Goal: Task Accomplishment & Management: Use online tool/utility

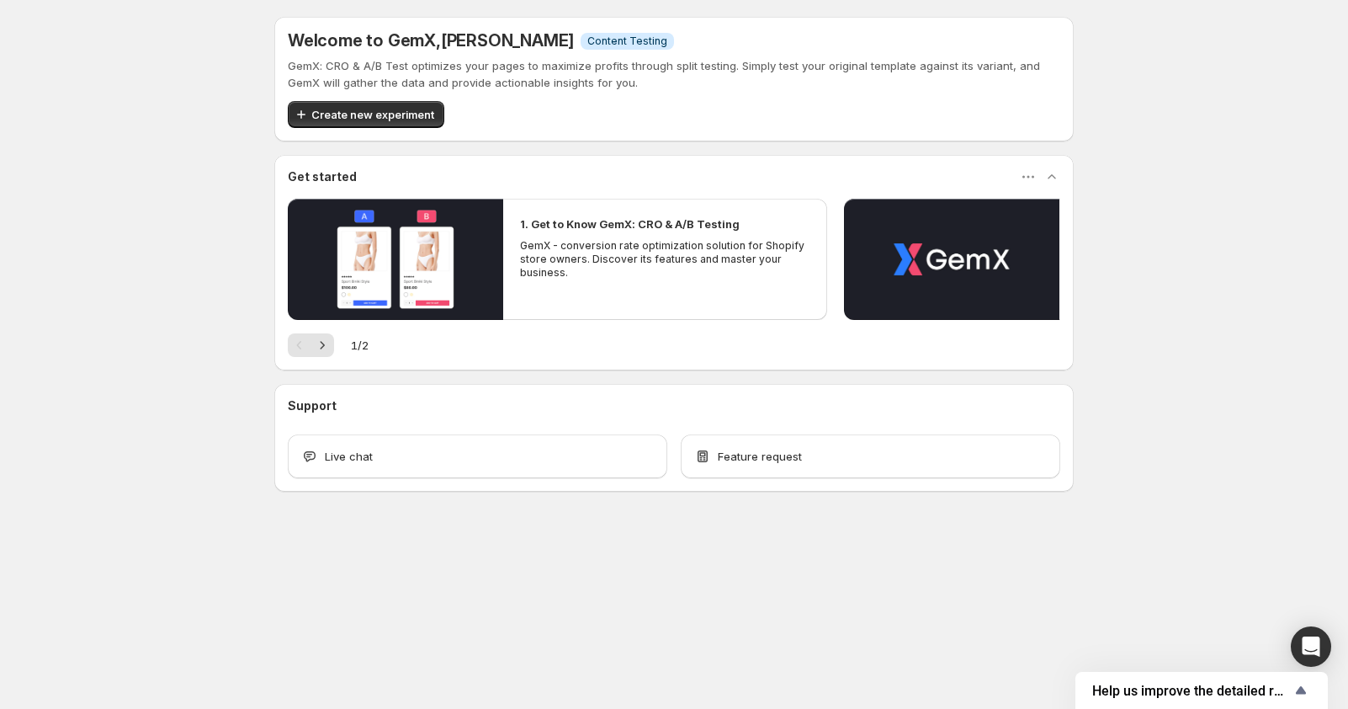
click at [1150, 383] on div "Welcome to GemX , [PERSON_NAME] Info Content Testing GemX: CRO & A/B Test optim…" at bounding box center [674, 291] width 1348 height 582
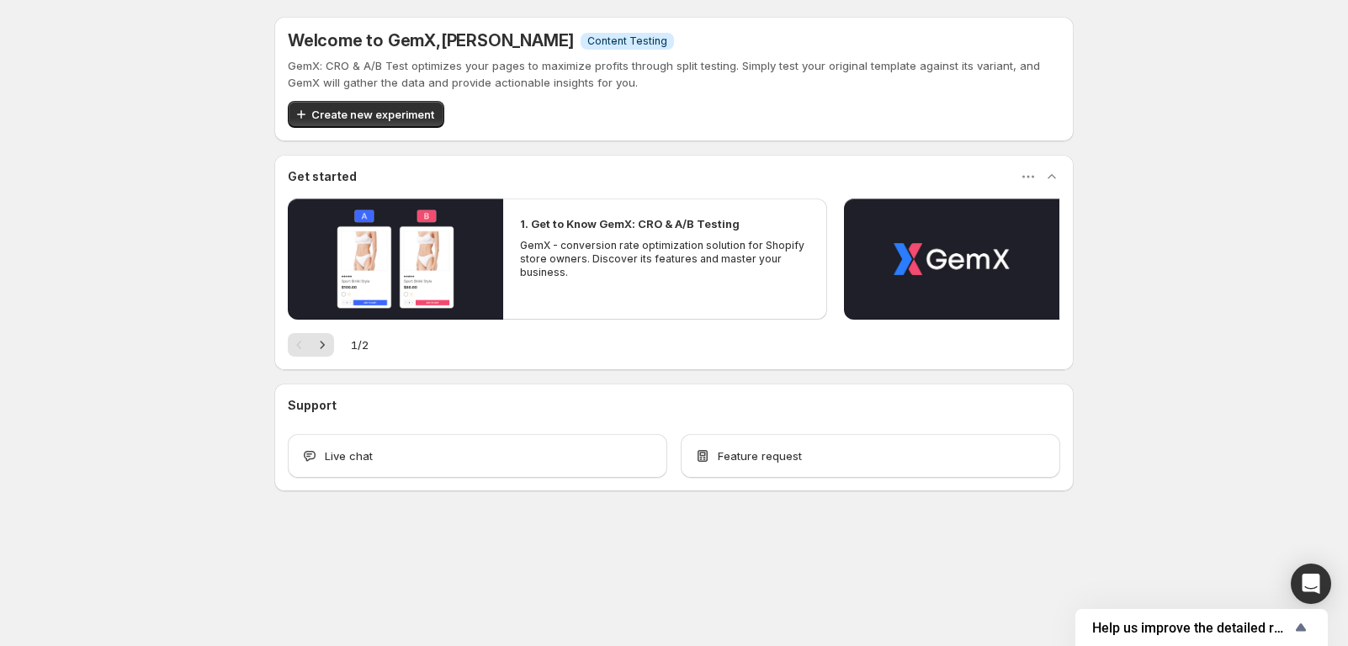
click at [1221, 311] on div "Welcome to GemX , [PERSON_NAME] Info Content Testing GemX: CRO & A/B Test optim…" at bounding box center [674, 291] width 1348 height 582
click at [1069, 8] on div "Welcome to GemX , Fernando Lopez Info Content Testing GemX: CRO & A/B Test opti…" at bounding box center [673, 245] width 799 height 491
click at [1060, 180] on button "button" at bounding box center [1052, 177] width 24 height 24
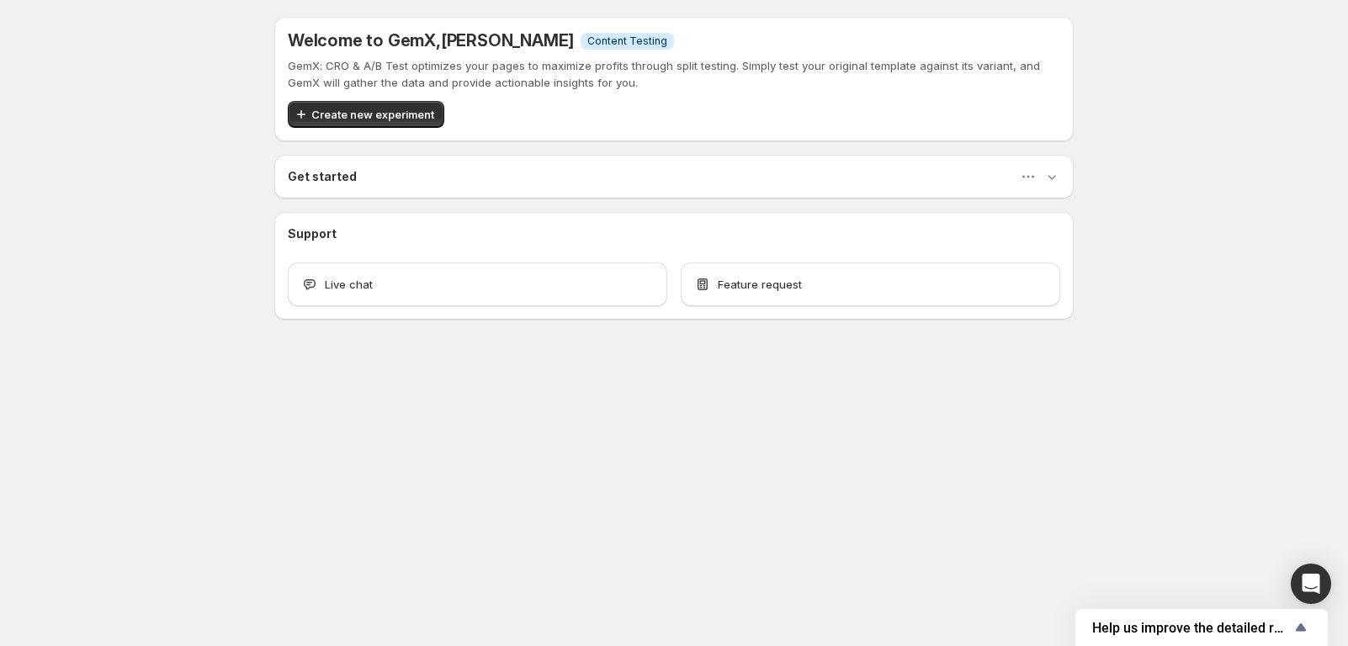
click at [348, 243] on div "Support Live chat Feature request" at bounding box center [674, 266] width 773 height 81
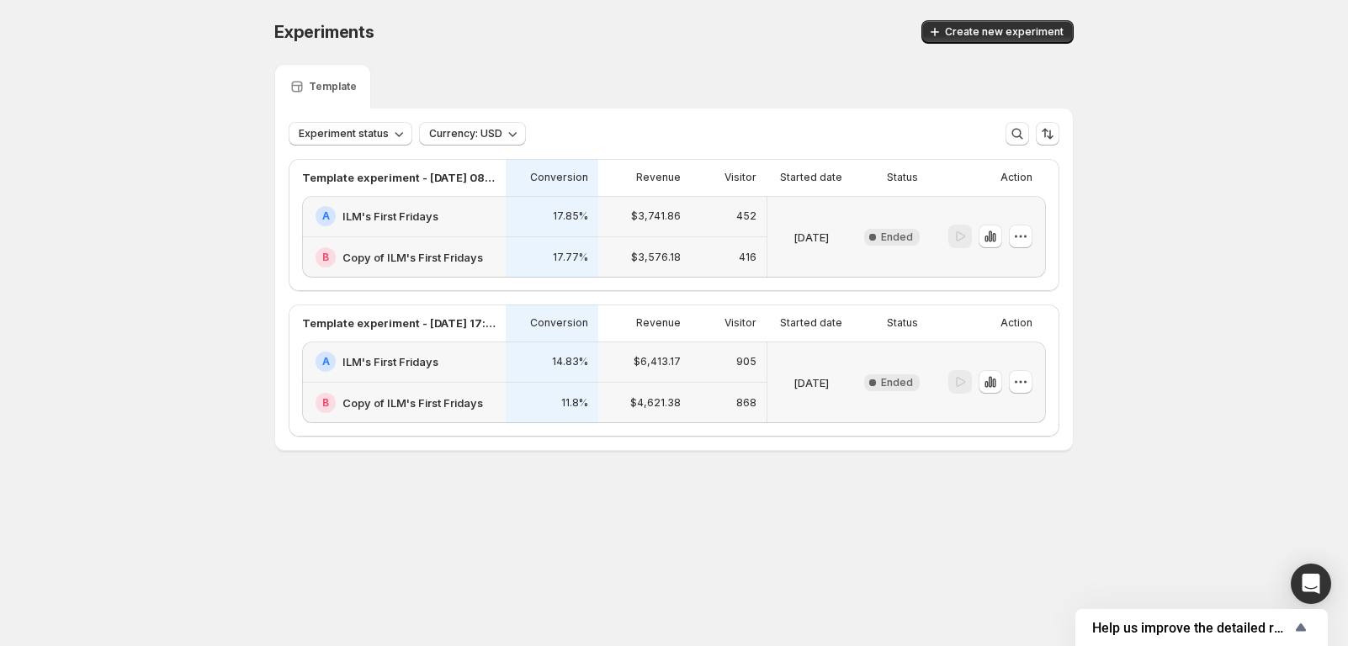
click at [947, 176] on div "Action" at bounding box center [984, 178] width 98 height 24
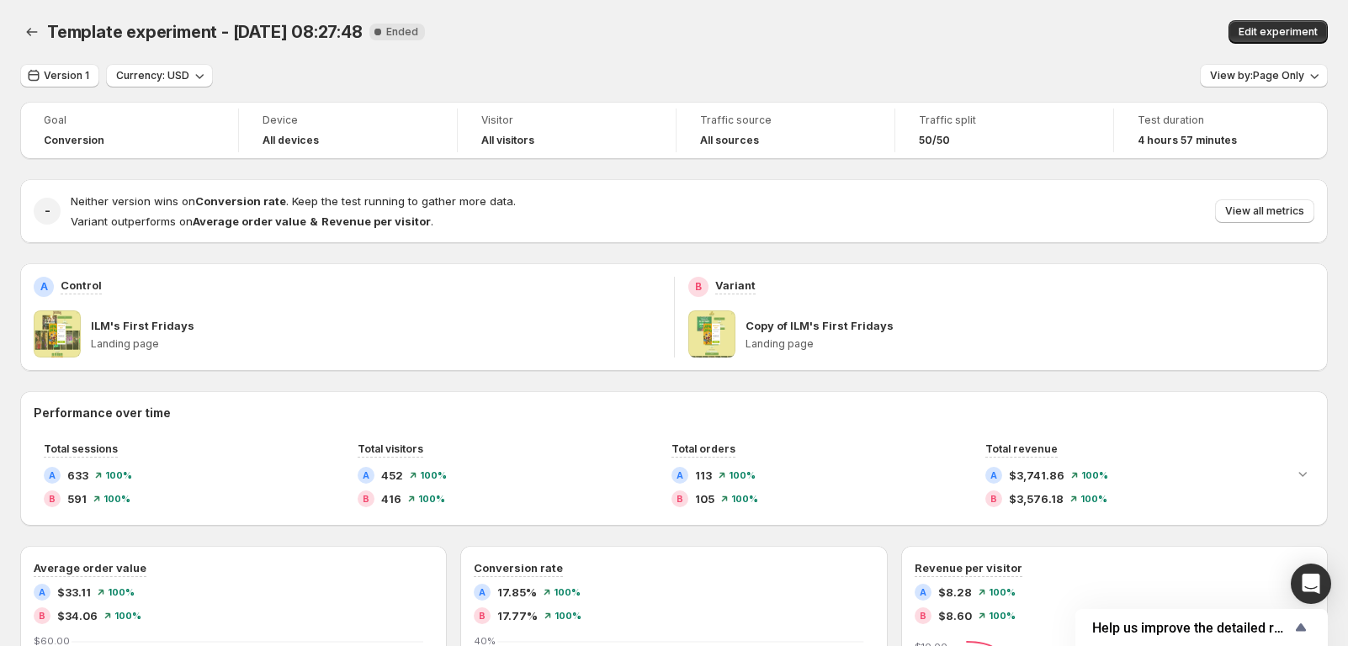
click at [28, 29] on icon "Back" at bounding box center [32, 32] width 17 height 17
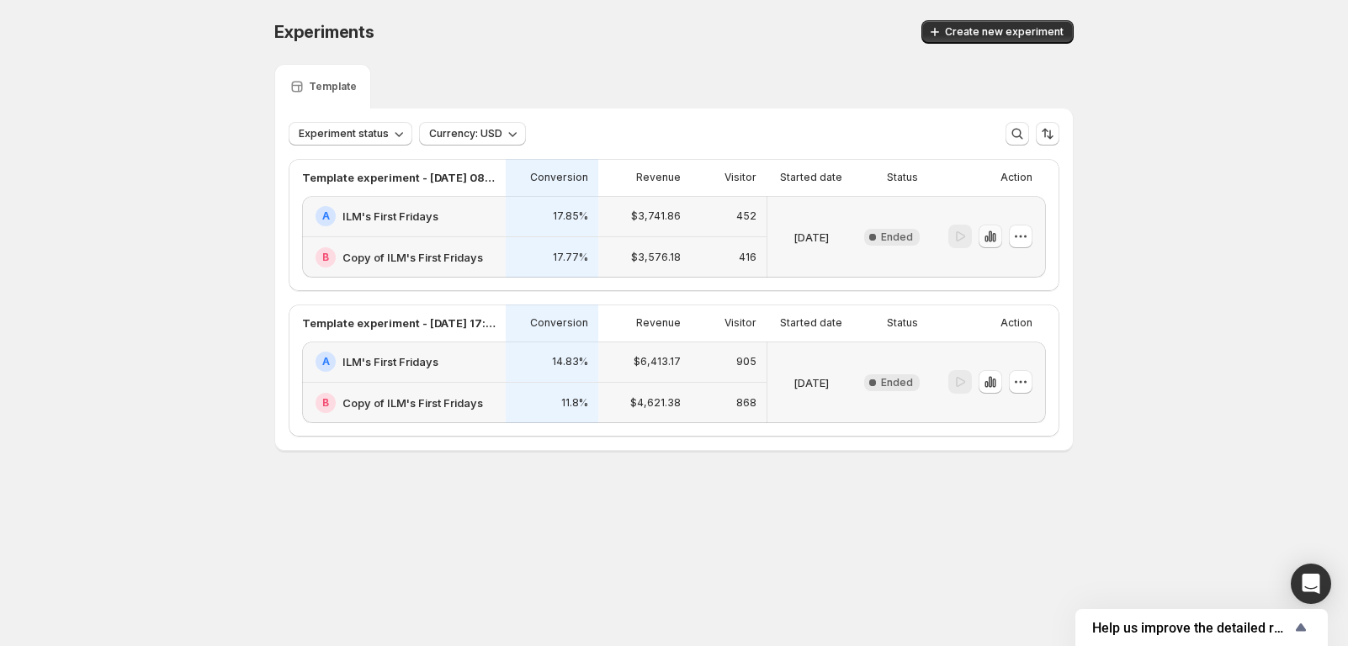
click at [986, 239] on icon "button" at bounding box center [990, 236] width 17 height 17
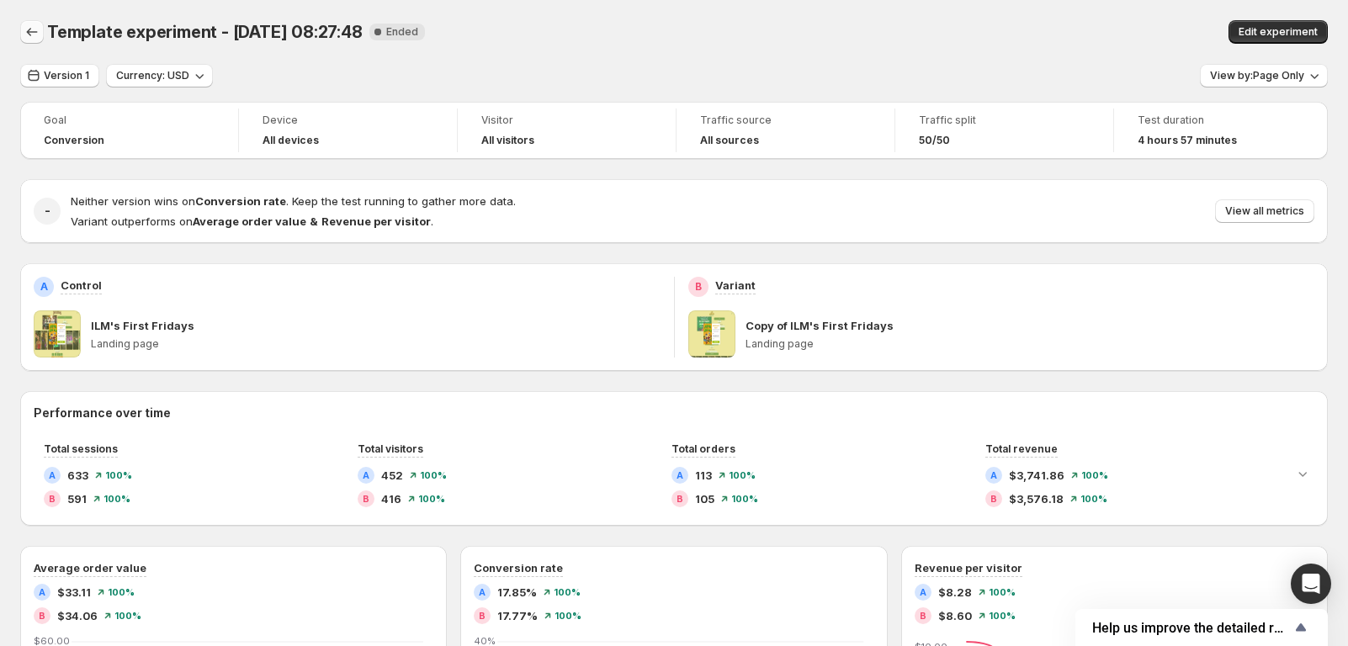
click at [31, 32] on icon "Back" at bounding box center [32, 32] width 17 height 17
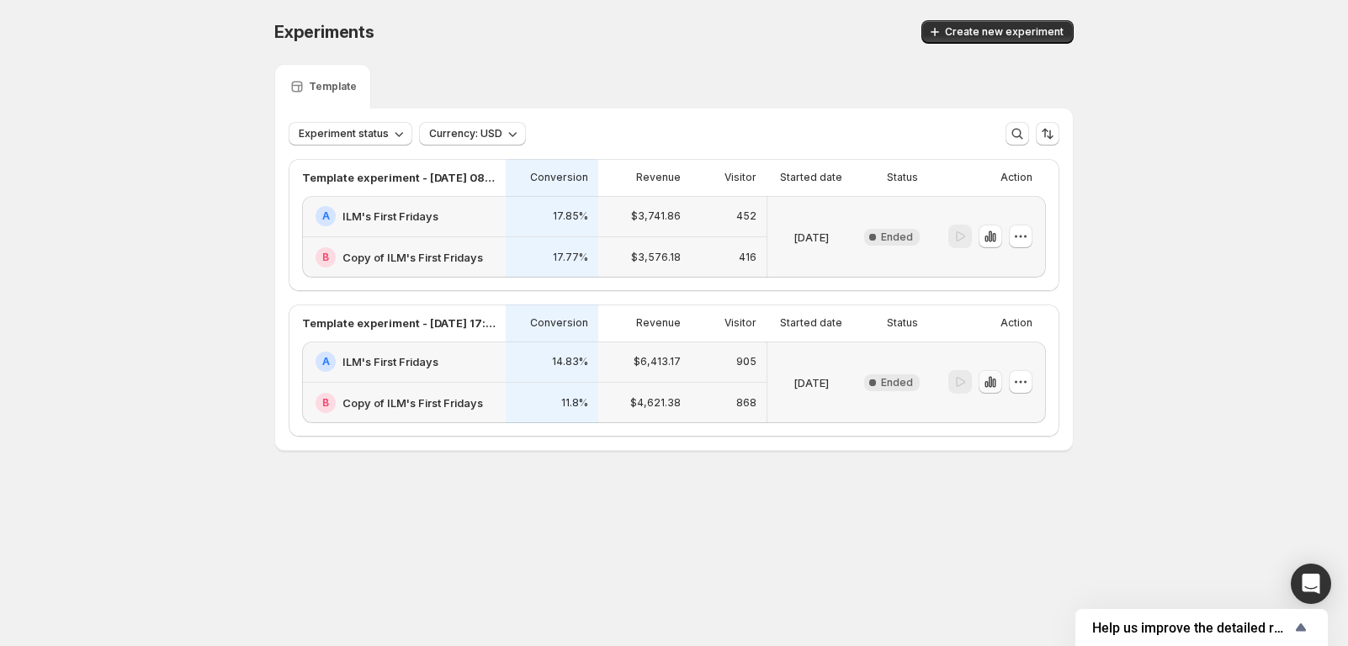
click at [990, 391] on button "button" at bounding box center [991, 382] width 24 height 24
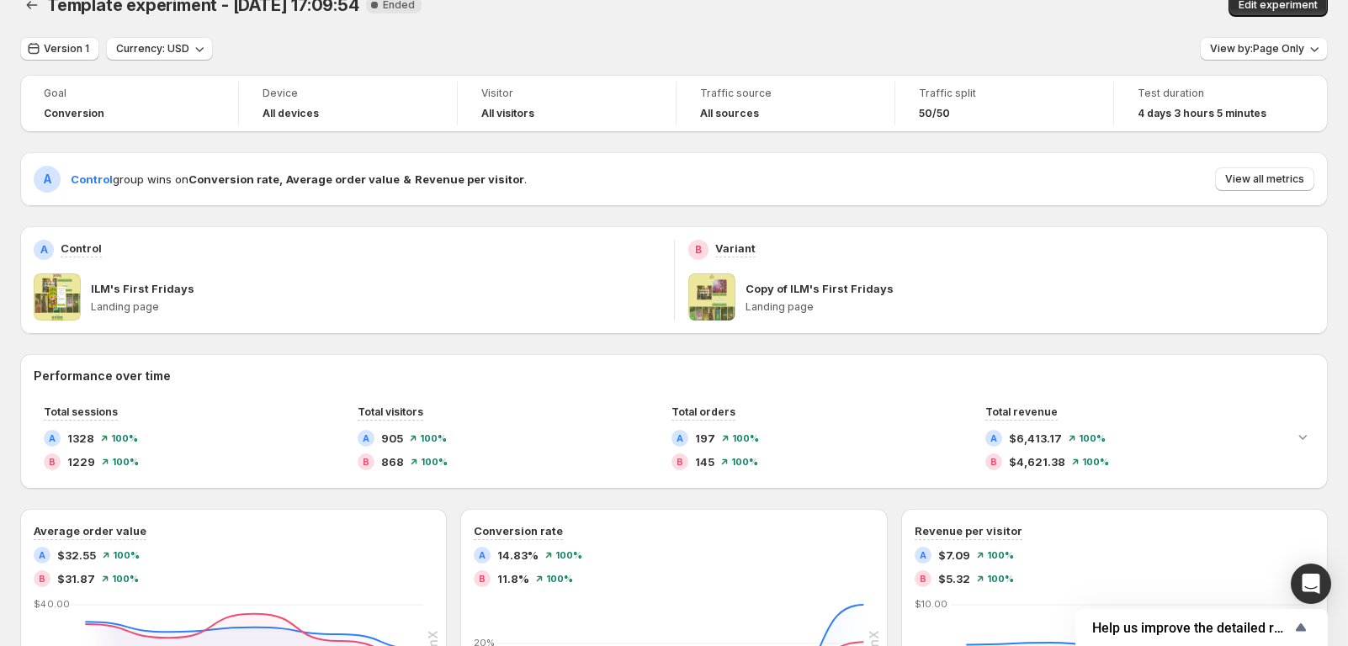
scroll to position [16, 0]
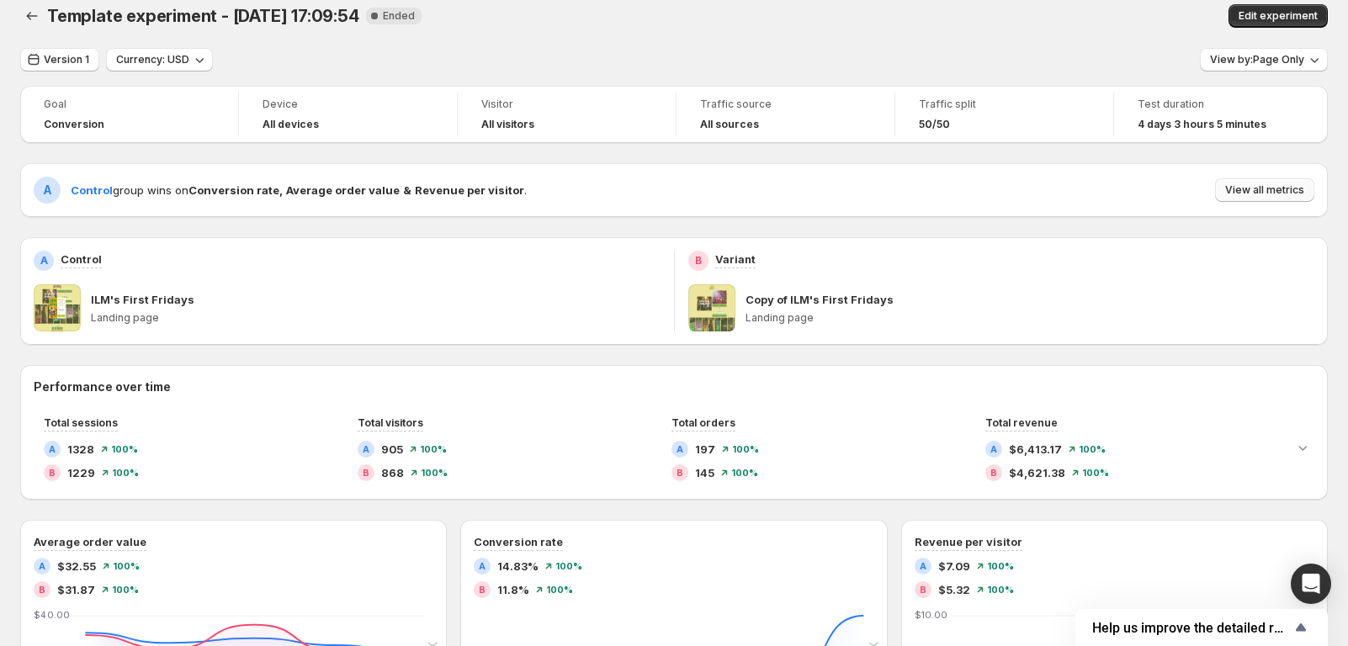
click at [1236, 200] on button "View all metrics" at bounding box center [1264, 190] width 99 height 24
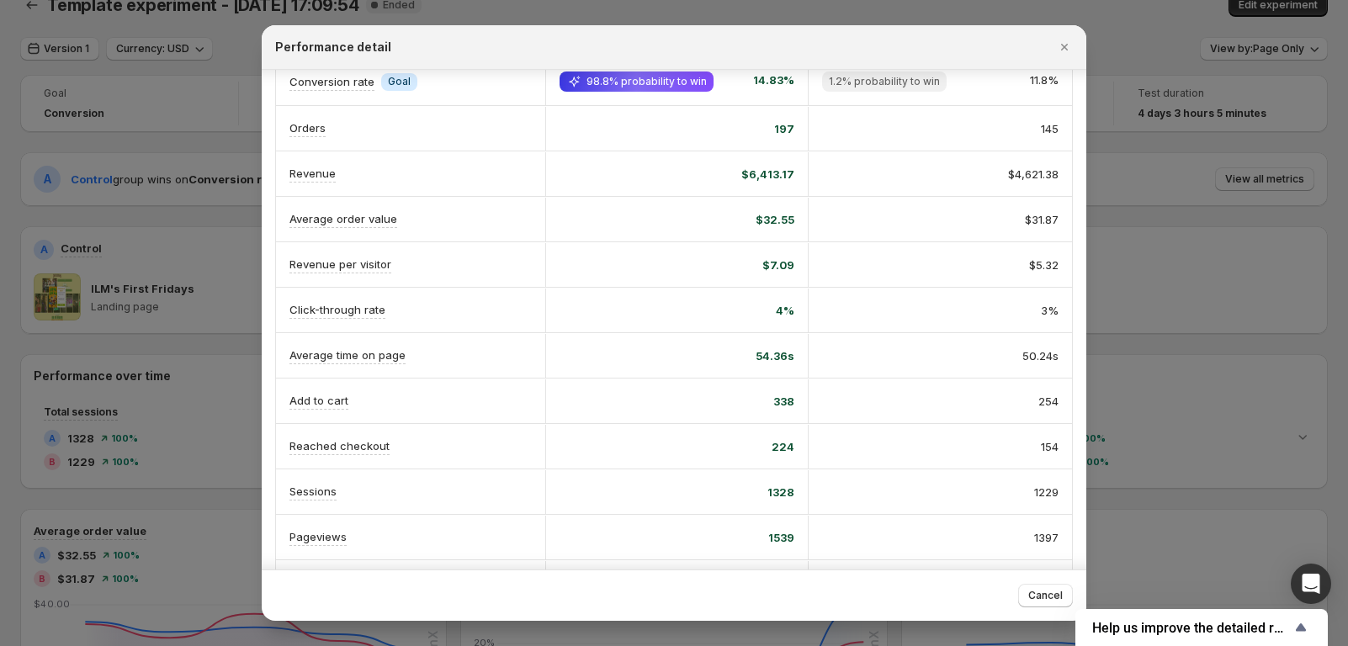
scroll to position [0, 0]
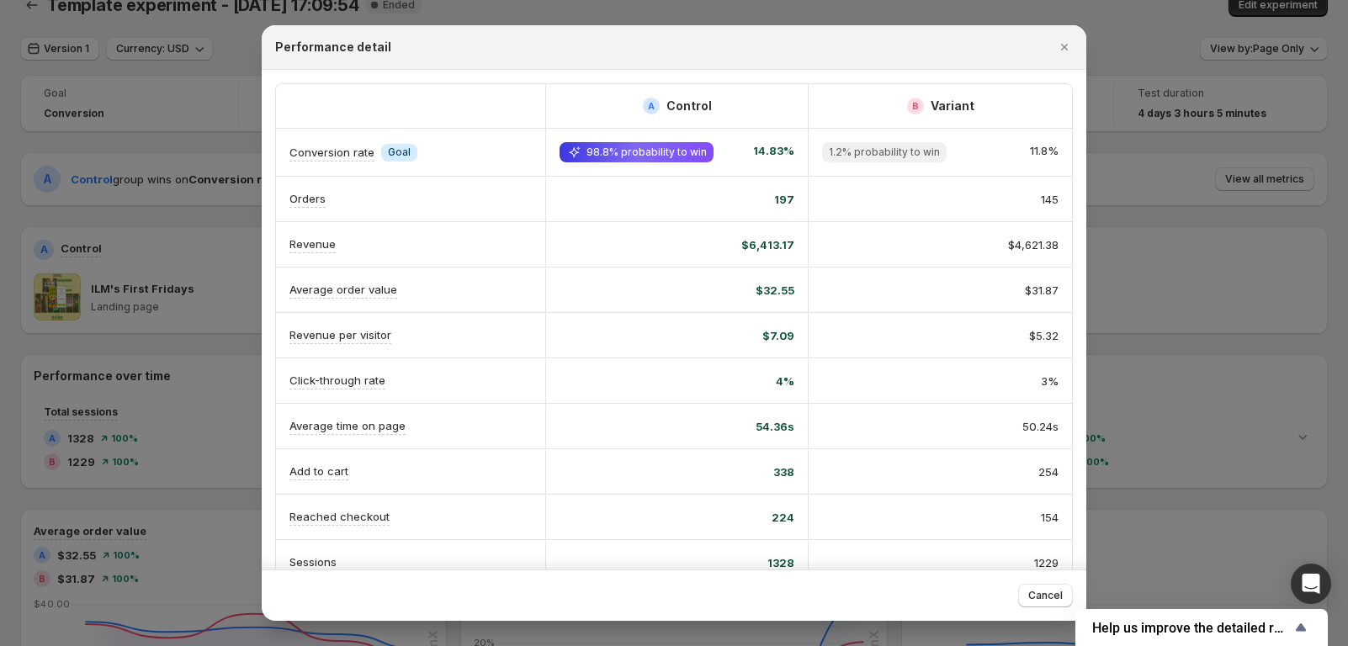
click at [1064, 49] on icon "Close" at bounding box center [1064, 47] width 17 height 17
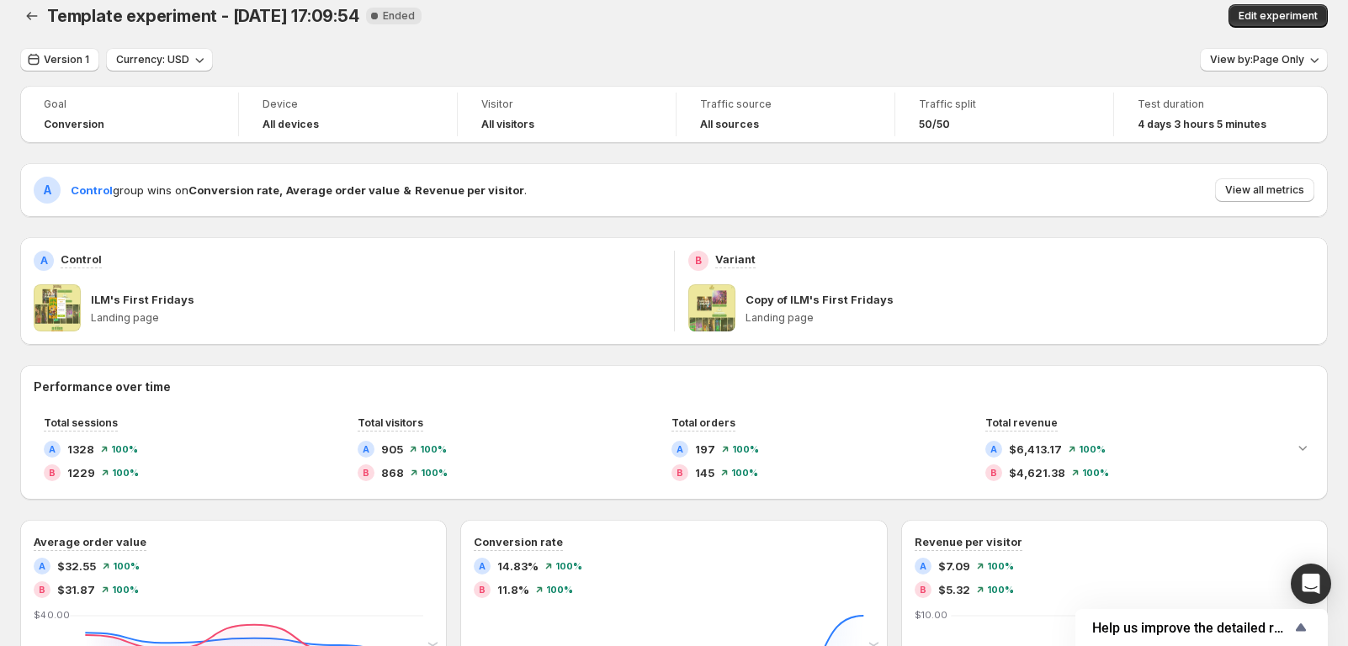
scroll to position [26, 0]
